Goal: Information Seeking & Learning: Learn about a topic

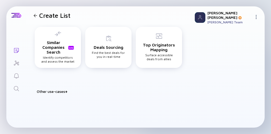
click at [19, 89] on icon "Search" at bounding box center [16, 88] width 6 height 6
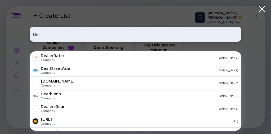
type input "D"
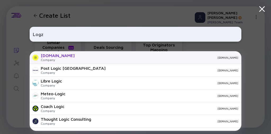
type input "Logz"
click at [89, 61] on div "[DOMAIN_NAME] Company [DOMAIN_NAME]" at bounding box center [136, 57] width 212 height 13
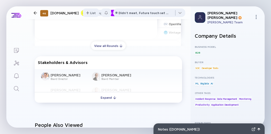
scroll to position [318, 0]
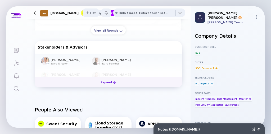
click at [104, 83] on div "Expand" at bounding box center [108, 82] width 22 height 8
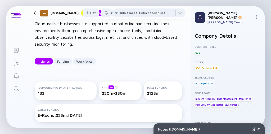
scroll to position [21, 0]
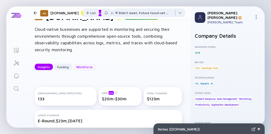
click at [80, 65] on div "Workforce" at bounding box center [84, 67] width 23 height 8
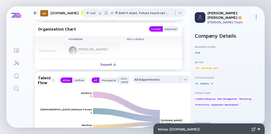
scroll to position [697, 0]
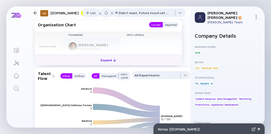
click at [108, 59] on div "Expand" at bounding box center [108, 60] width 22 height 8
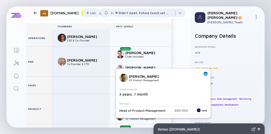
scroll to position [697, 11]
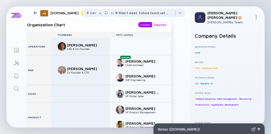
click at [157, 27] on div "Departed" at bounding box center [160, 24] width 16 height 5
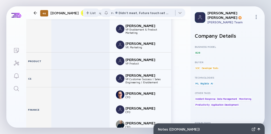
scroll to position [993, 11]
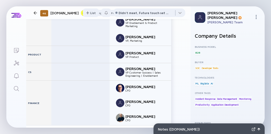
click at [34, 11] on div "46 [DOMAIN_NAME] Insights Funding Workforce" at bounding box center [86, 12] width 111 height 7
click at [35, 13] on div at bounding box center [35, 12] width 3 height 3
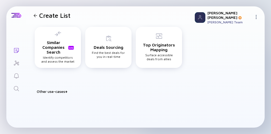
click at [17, 85] on link "Search" at bounding box center [16, 88] width 20 height 13
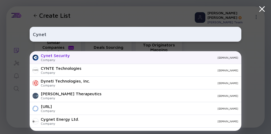
type input "Cynet"
click at [62, 57] on div "Cynet Security" at bounding box center [55, 55] width 29 height 5
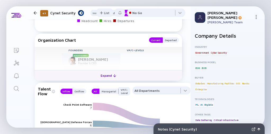
scroll to position [614, 0]
click at [109, 74] on div "Expand" at bounding box center [108, 75] width 22 height 8
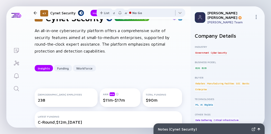
scroll to position [13, 0]
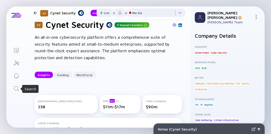
click at [15, 90] on icon "Search" at bounding box center [16, 88] width 6 height 6
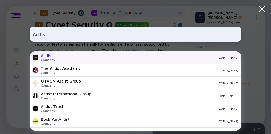
type input "Artlist"
click at [79, 58] on div "[DOMAIN_NAME]" at bounding box center [148, 57] width 179 height 3
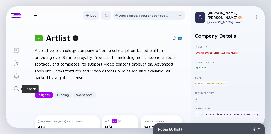
click at [14, 87] on icon "Search" at bounding box center [16, 88] width 5 height 5
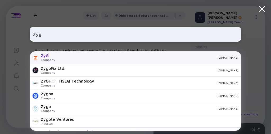
type input "Zyg"
click at [68, 60] on div "ZyG Company [DOMAIN_NAME]" at bounding box center [136, 57] width 212 height 13
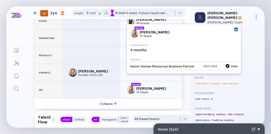
scroll to position [572, 0]
